Goal: Go to known website: Access a specific website the user already knows

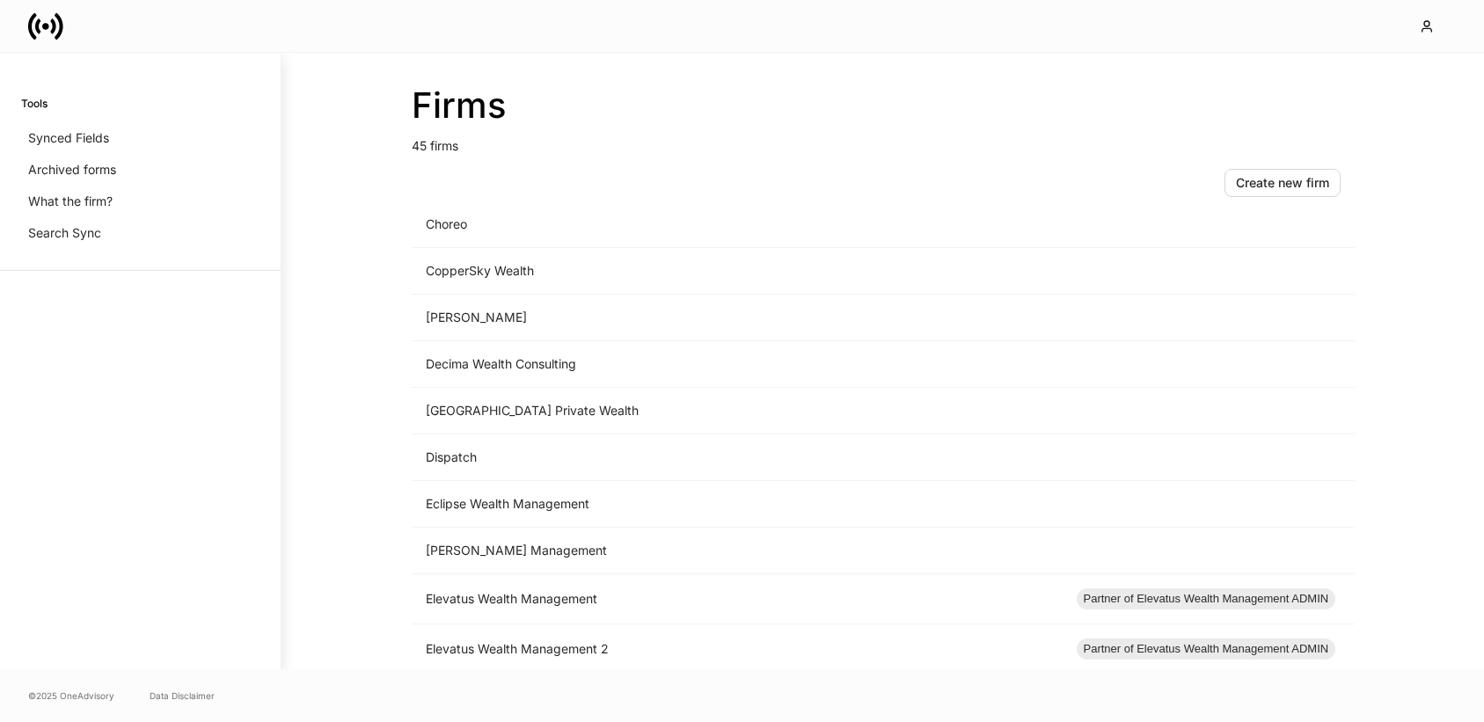
scroll to position [715, 0]
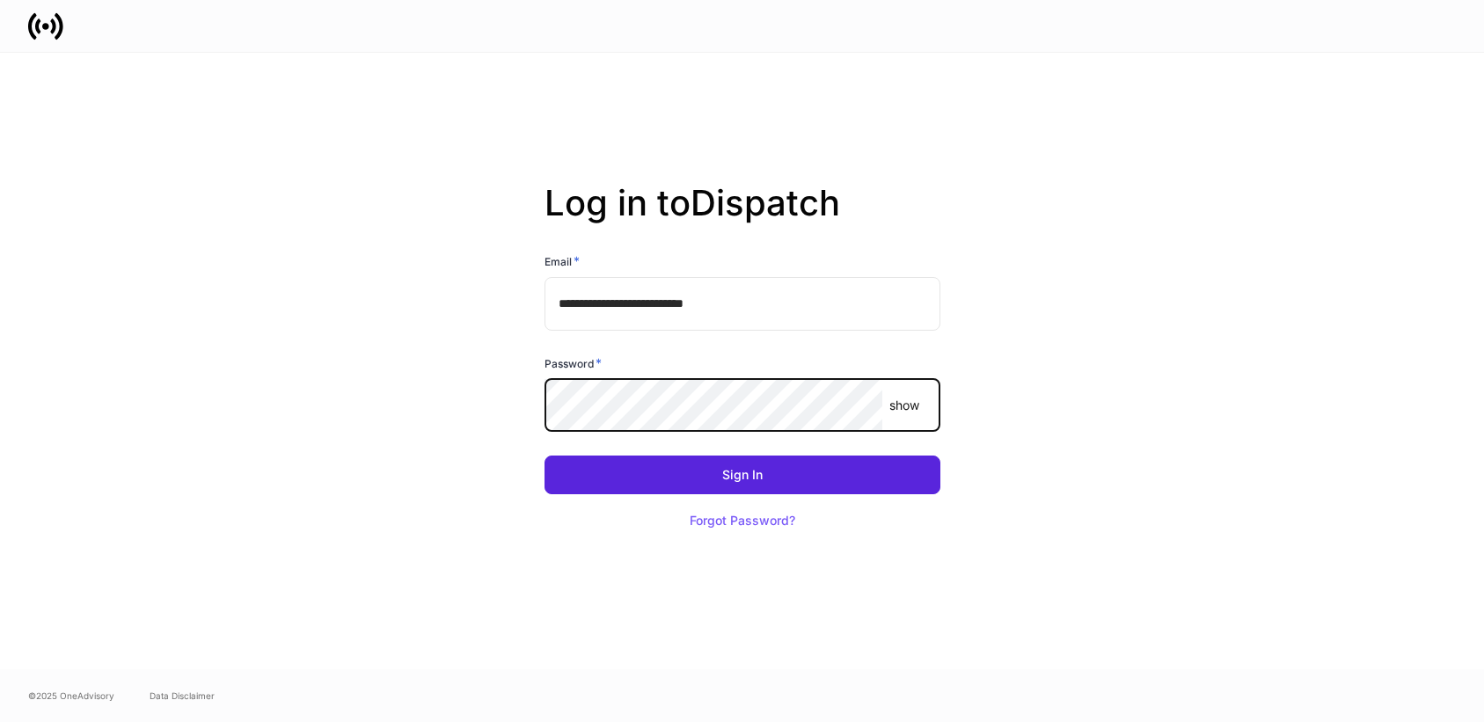
type input "**********"
